Goal: Find specific page/section: Find specific page/section

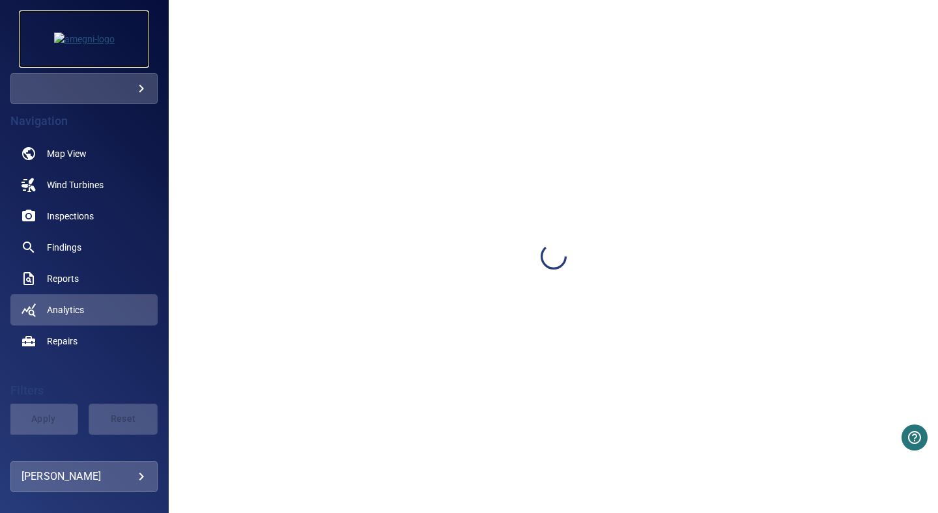
click at [97, 35] on img at bounding box center [84, 39] width 61 height 13
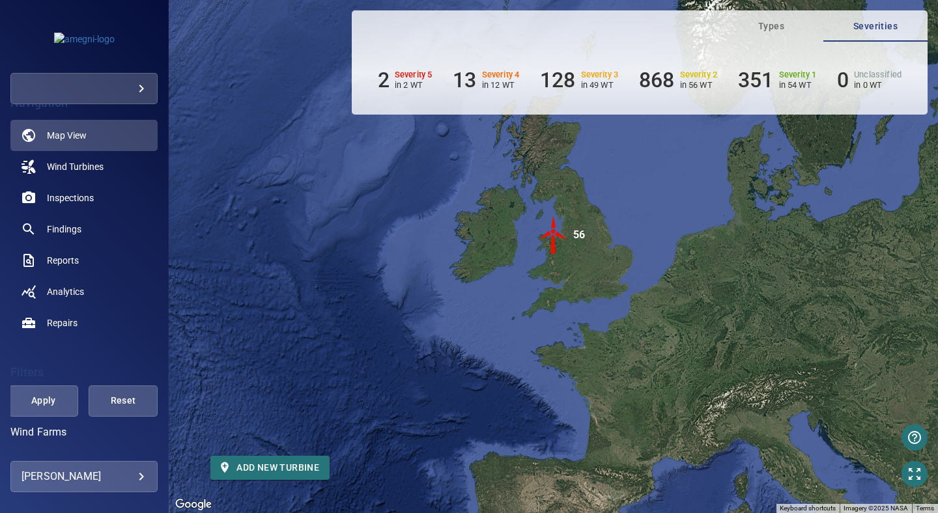
scroll to position [25, 0]
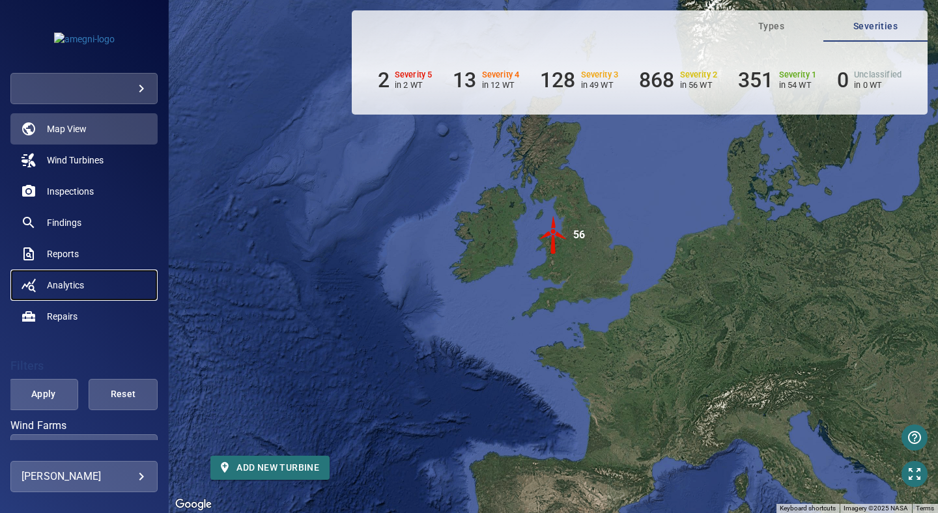
click at [69, 282] on span "Analytics" at bounding box center [65, 285] width 37 height 13
